Goal: Task Accomplishment & Management: Use online tool/utility

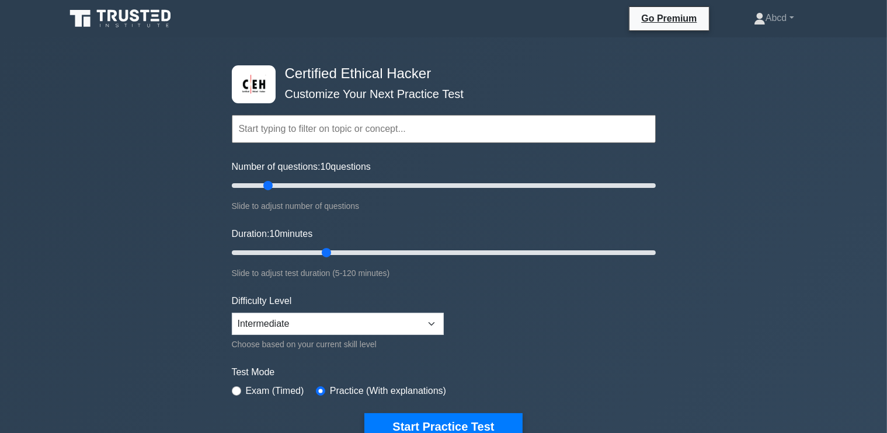
click at [137, 207] on div "Certified Ethical Hacker Customize Your Next Practice Test Topics Introduction …" at bounding box center [443, 389] width 887 height 704
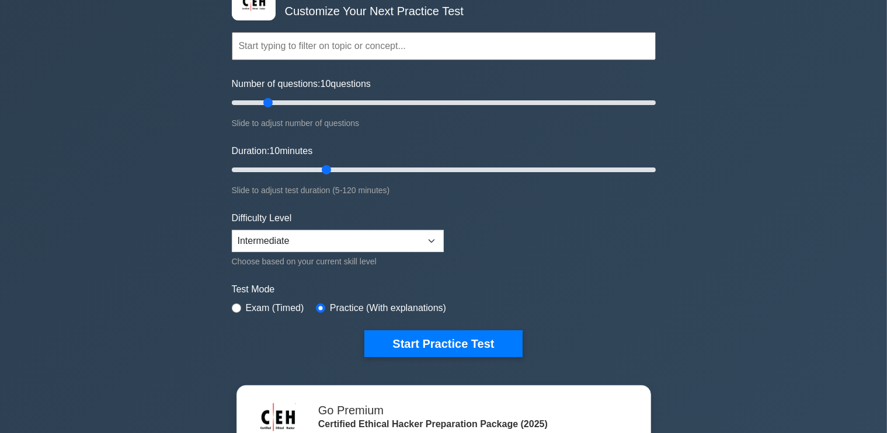
scroll to position [82, 0]
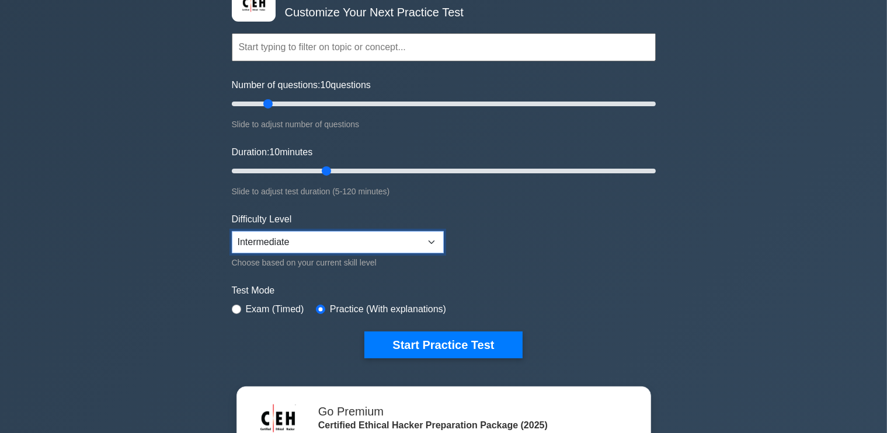
click at [386, 240] on select "Beginner Intermediate Expert" at bounding box center [338, 242] width 212 height 22
click at [576, 254] on form "Topics Introduction to Ethical Hacking Footprinting and Reconnaissance Scanning…" at bounding box center [444, 178] width 424 height 361
click at [351, 169] on input "Duration: 35 minutes" at bounding box center [444, 171] width 424 height 14
click at [300, 165] on input "Duration: 25 minutes" at bounding box center [444, 171] width 424 height 14
type input "30"
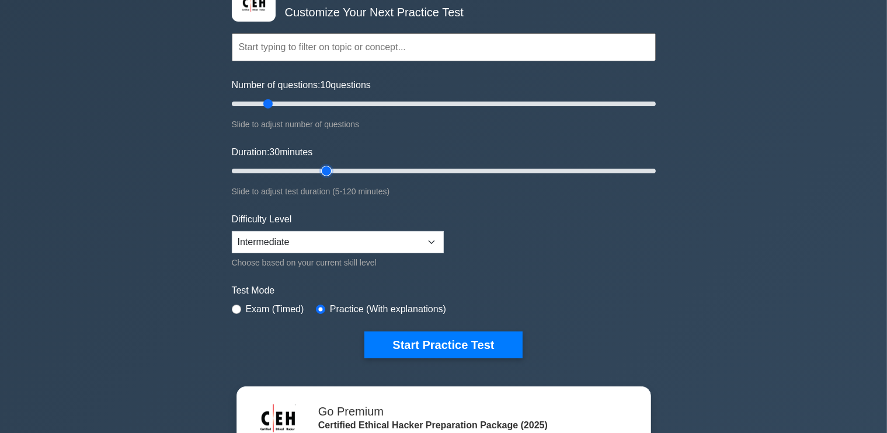
click at [329, 165] on input "Duration: 30 minutes" at bounding box center [444, 171] width 424 height 14
click at [293, 102] on input "Number of questions: 30 questions" at bounding box center [444, 104] width 424 height 14
click at [278, 102] on input "Number of questions: 25 questions" at bounding box center [444, 104] width 424 height 14
type input "20"
click at [266, 102] on input "Number of questions: 20 questions" at bounding box center [444, 104] width 424 height 14
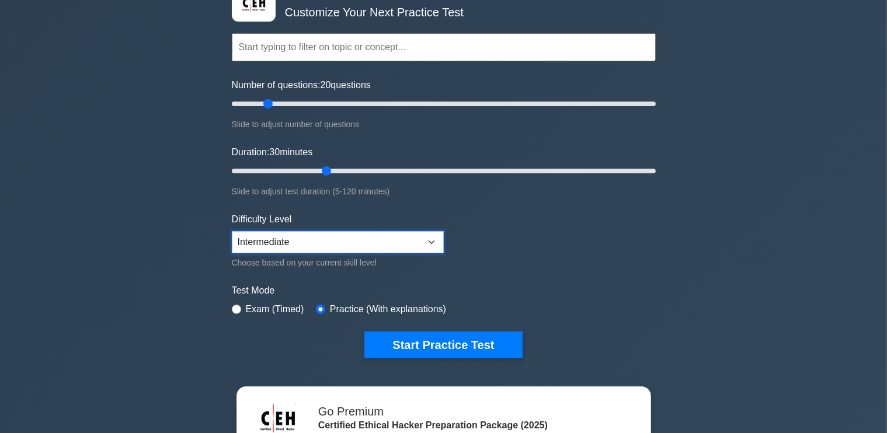
click at [345, 250] on select "Beginner Intermediate Expert" at bounding box center [338, 242] width 212 height 22
click at [717, 212] on div "Certified Ethical Hacker Customize Your Next Practice Test Topics Introduction …" at bounding box center [443, 308] width 887 height 704
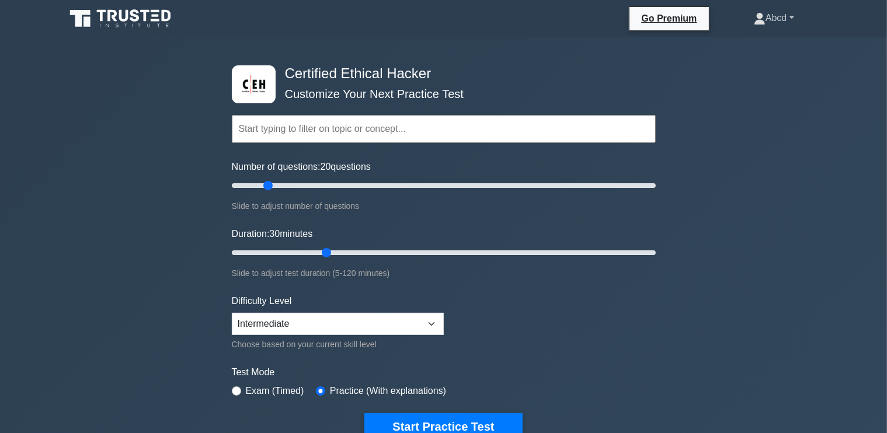
click at [789, 14] on link "Abcd" at bounding box center [774, 17] width 96 height 23
click at [764, 156] on div "Certified Ethical Hacker Customize Your Next Practice Test Topics Introduction …" at bounding box center [443, 389] width 887 height 704
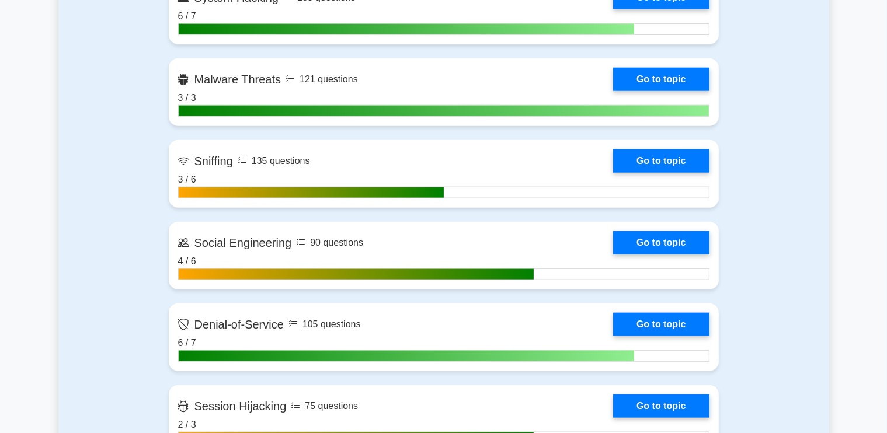
scroll to position [1273, 0]
